Goal: Task Accomplishment & Management: Complete application form

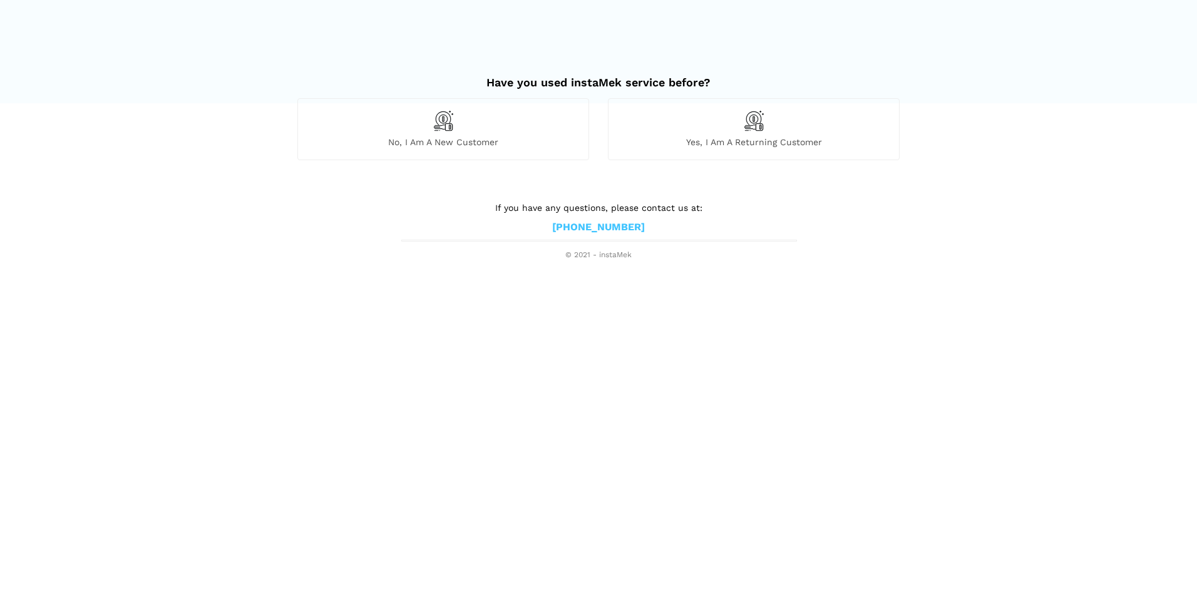
click at [489, 144] on span "No, I am a new customer" at bounding box center [443, 141] width 290 height 11
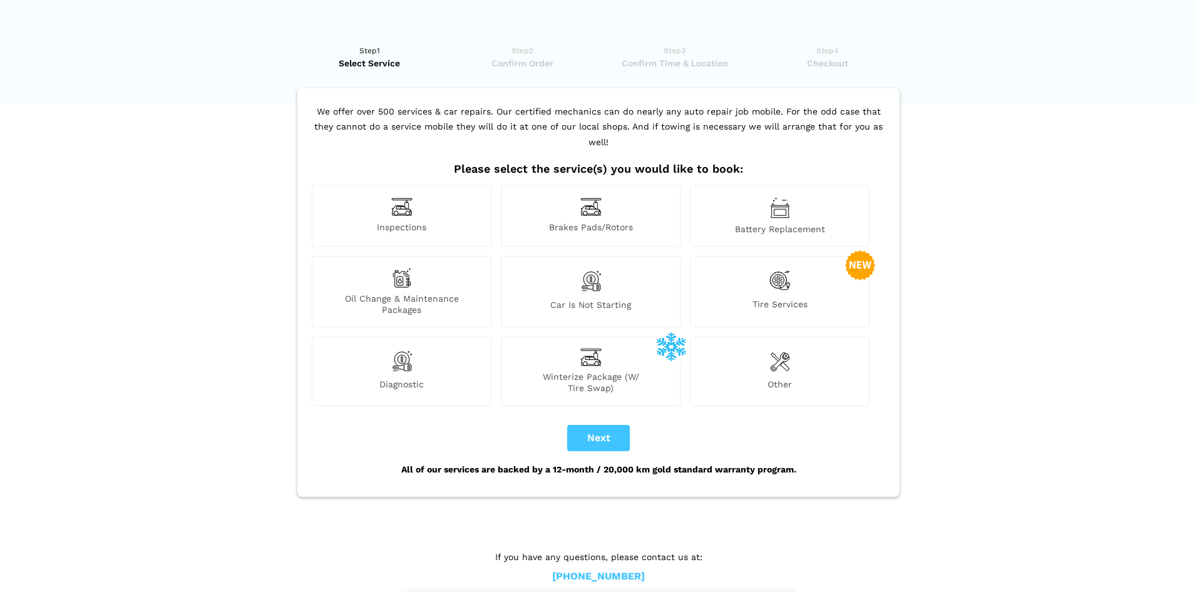
click at [397, 197] on img at bounding box center [401, 206] width 21 height 19
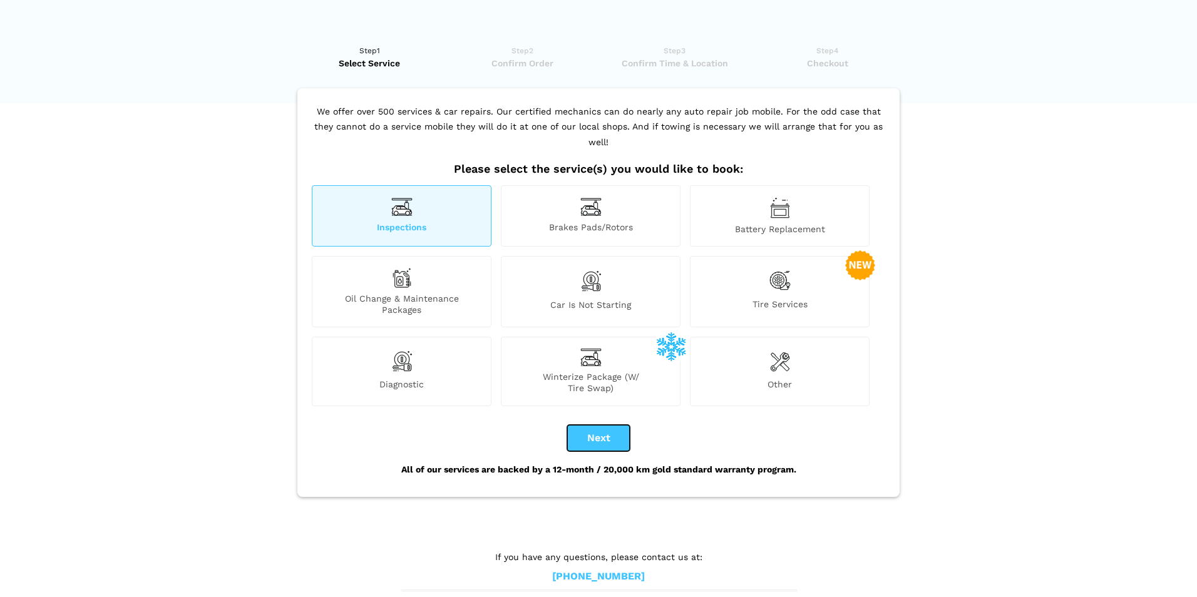
click at [601, 425] on button "Next" at bounding box center [598, 438] width 63 height 26
checkbox input "true"
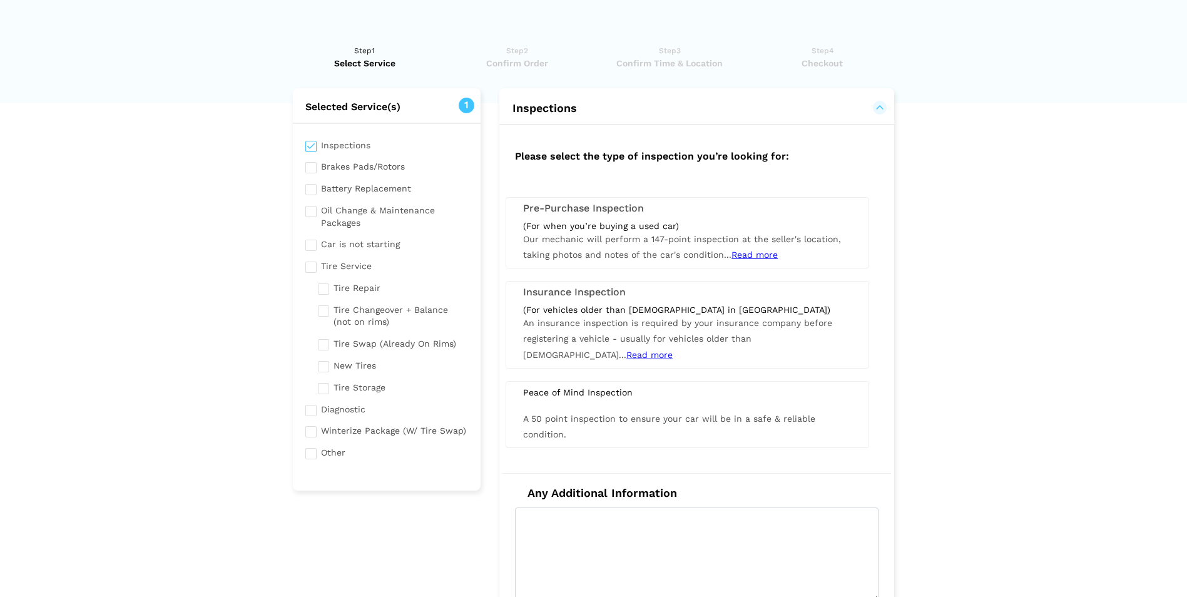
click at [705, 230] on div "(For when you’re buying a used car)" at bounding box center [687, 225] width 329 height 11
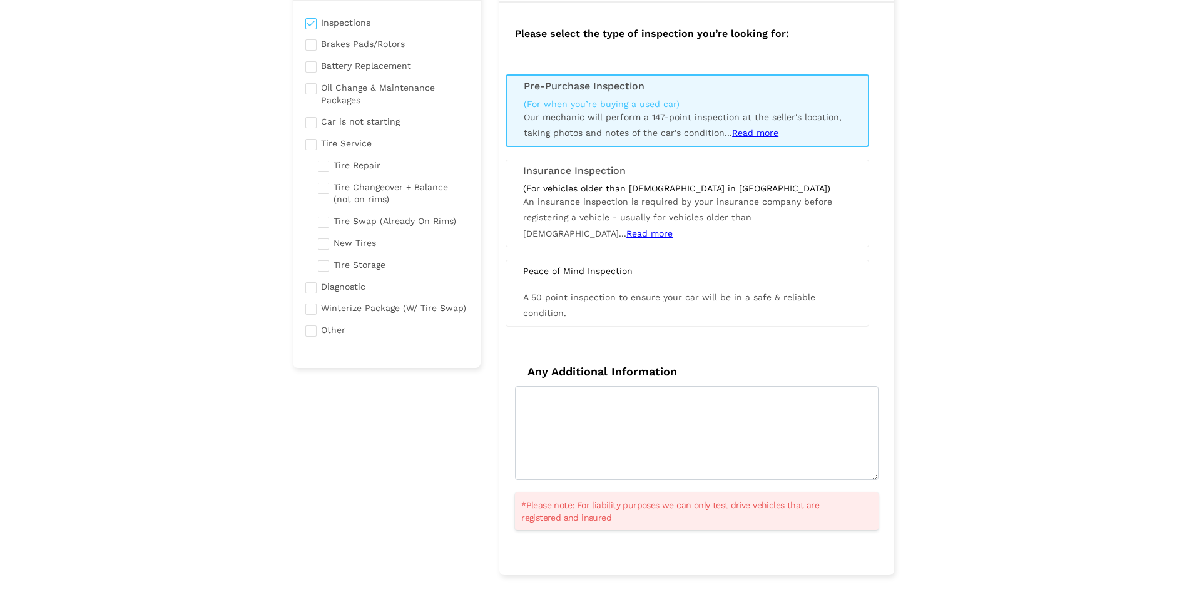
scroll to position [188, 0]
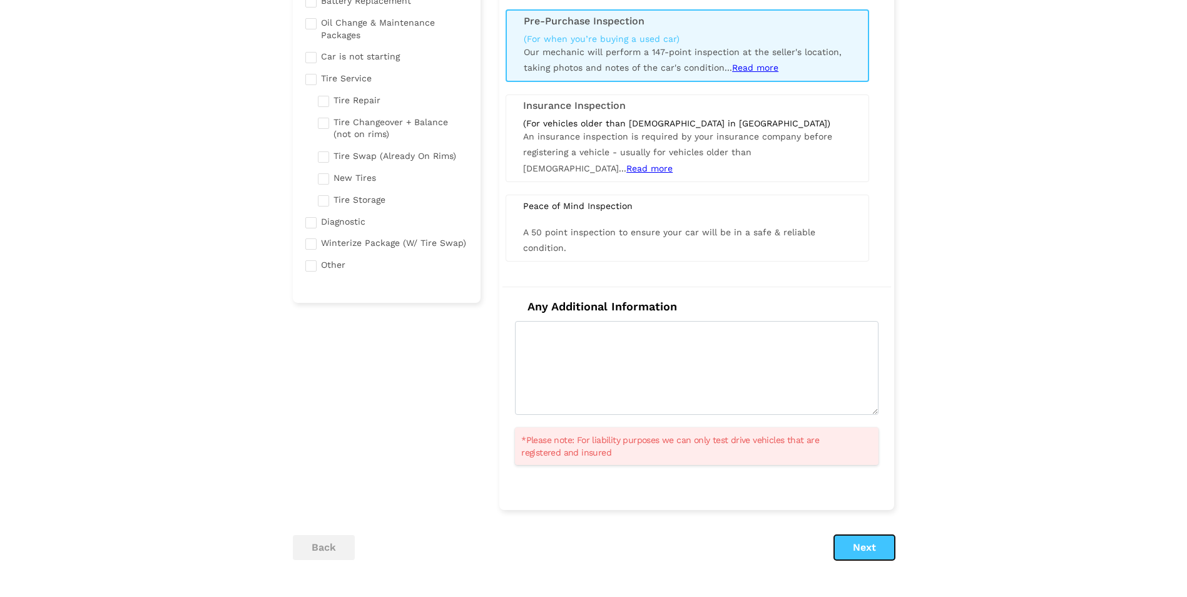
click at [864, 549] on button "Next" at bounding box center [864, 547] width 61 height 25
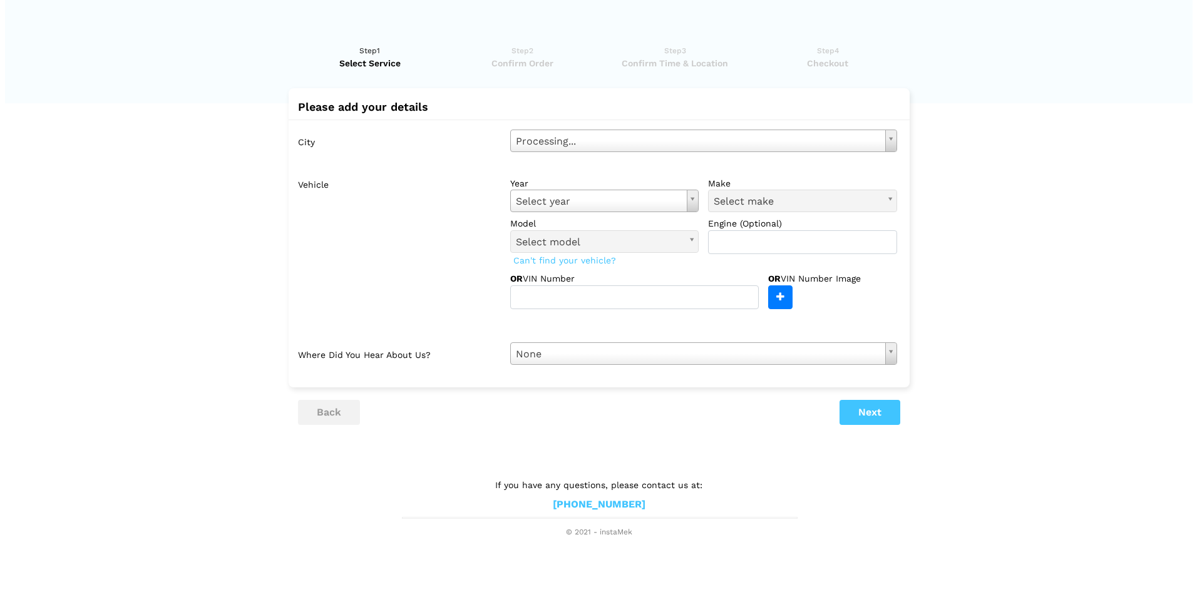
scroll to position [0, 0]
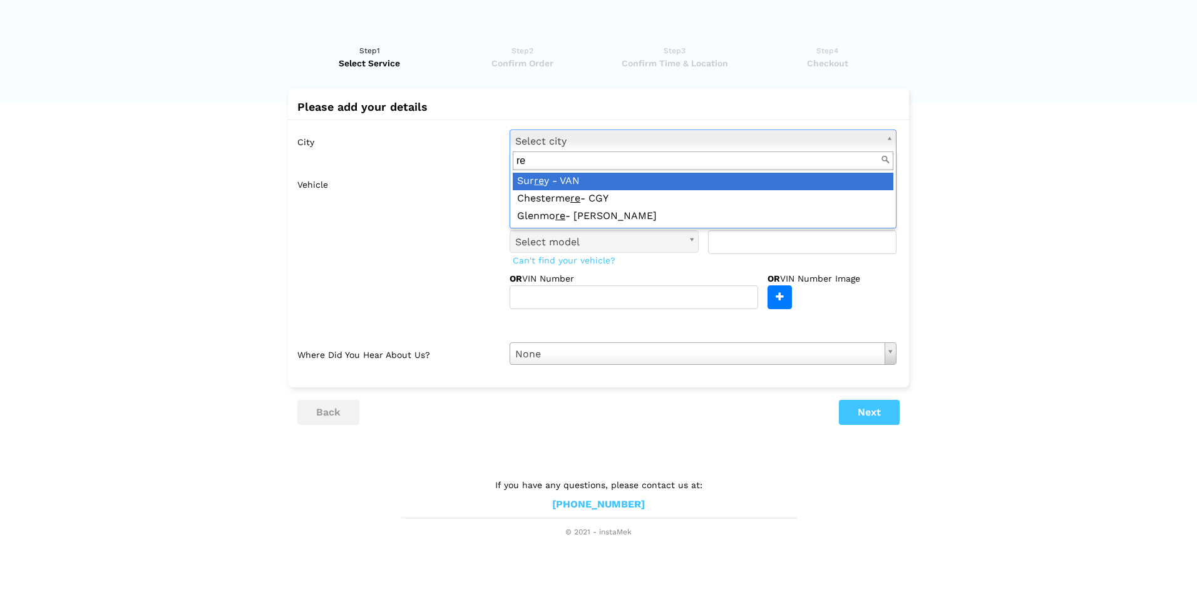
type input "r"
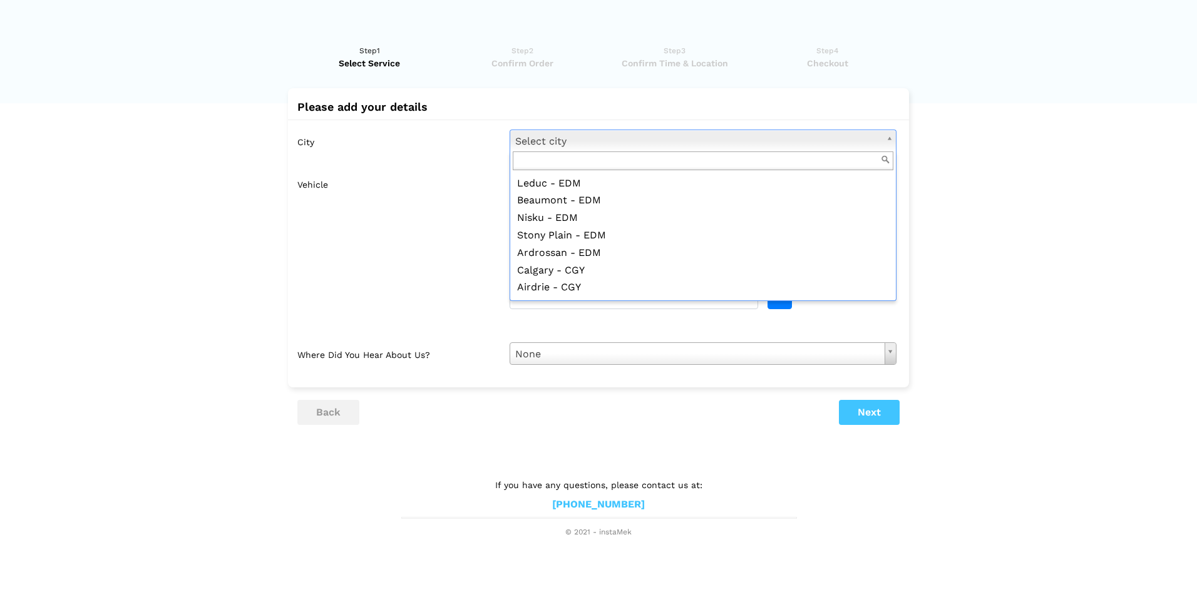
scroll to position [438, 0]
